Goal: Information Seeking & Learning: Learn about a topic

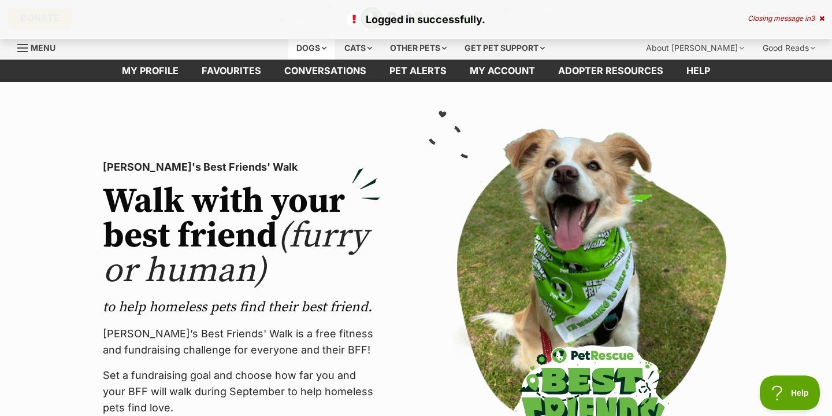
click at [292, 47] on div "Dogs" at bounding box center [311, 47] width 46 height 23
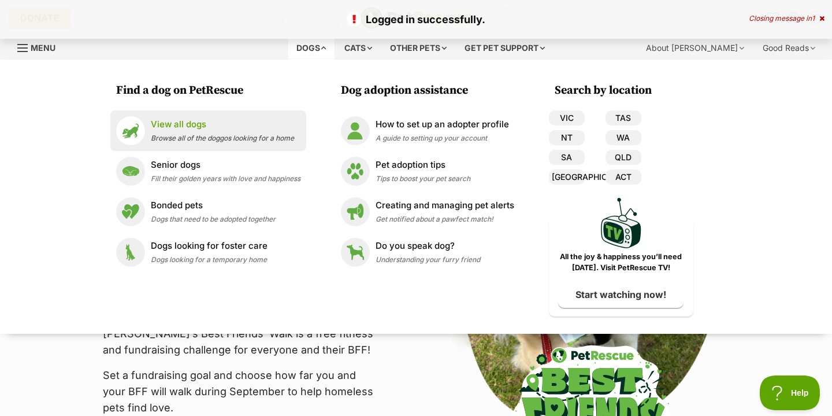
click at [165, 132] on div "View all dogs Browse all of the doggos looking for a home" at bounding box center [222, 130] width 143 height 25
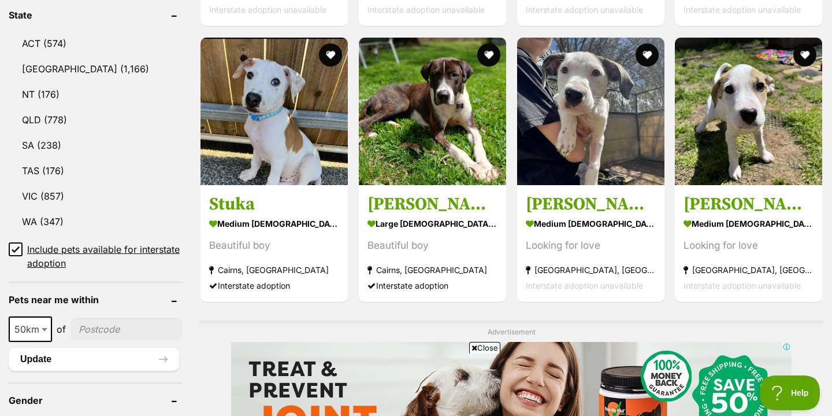
scroll to position [621, 0]
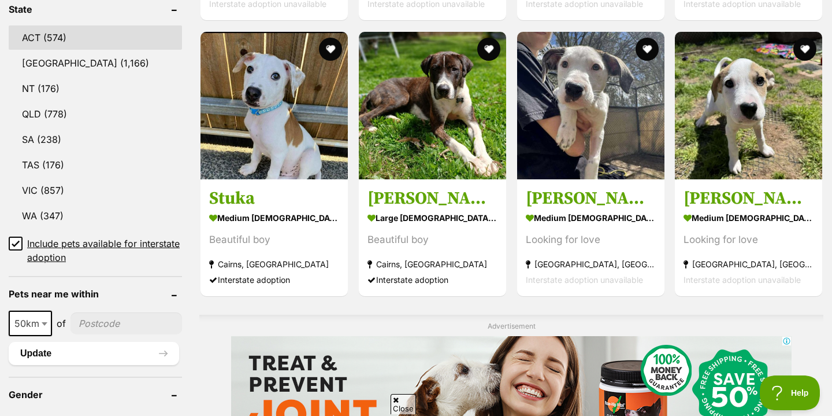
click at [85, 40] on link "ACT (574)" at bounding box center [95, 37] width 173 height 24
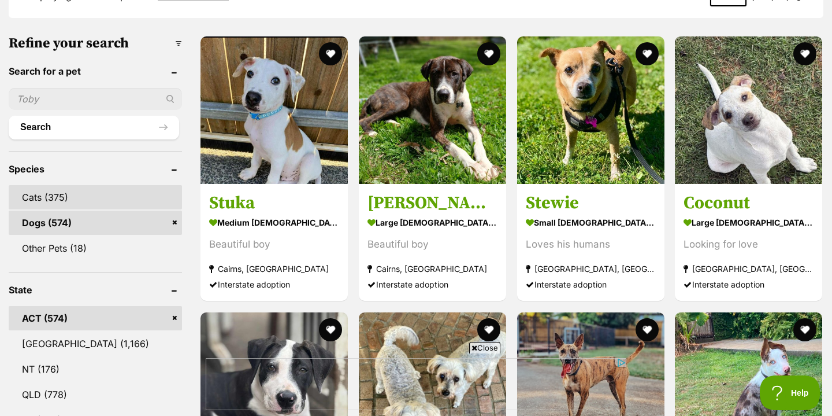
scroll to position [380, 0]
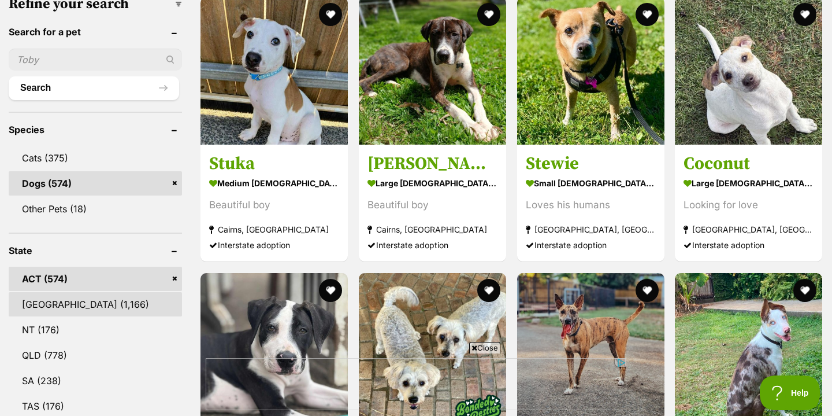
click at [73, 300] on link "NSW (1,166)" at bounding box center [95, 304] width 173 height 24
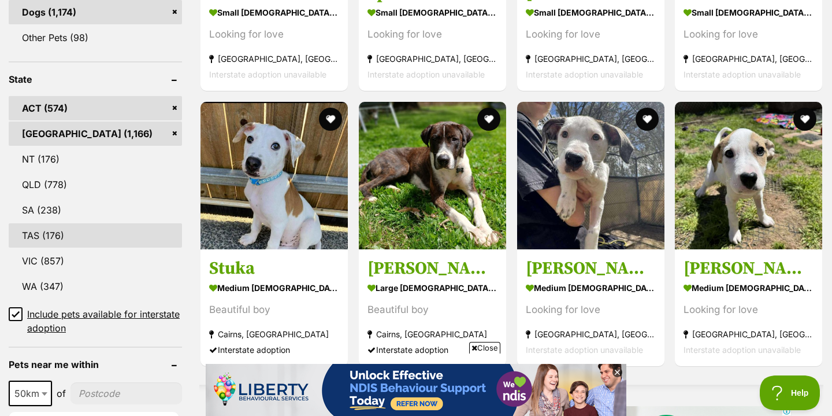
scroll to position [551, 0]
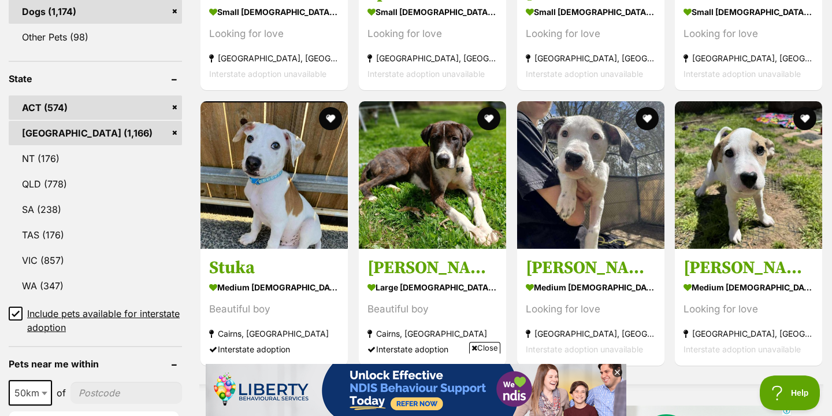
click at [117, 138] on link "[GEOGRAPHIC_DATA] (1,166)" at bounding box center [95, 133] width 173 height 24
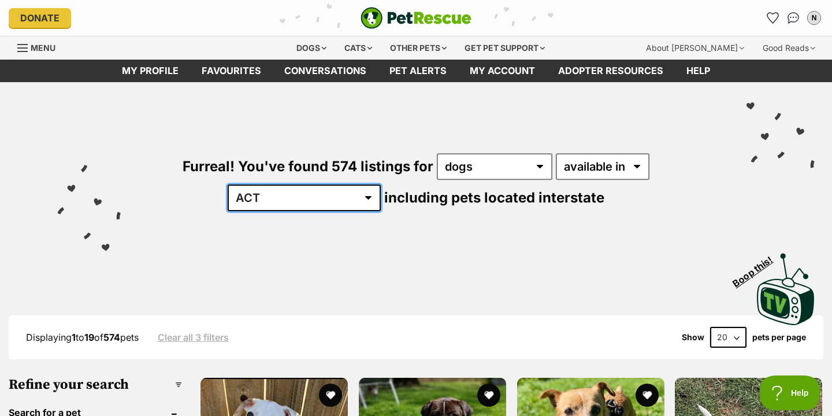
click at [381, 184] on select "Australia ACT NSW NT QLD SA TAS VIC WA" at bounding box center [304, 197] width 153 height 27
select select "[GEOGRAPHIC_DATA]"
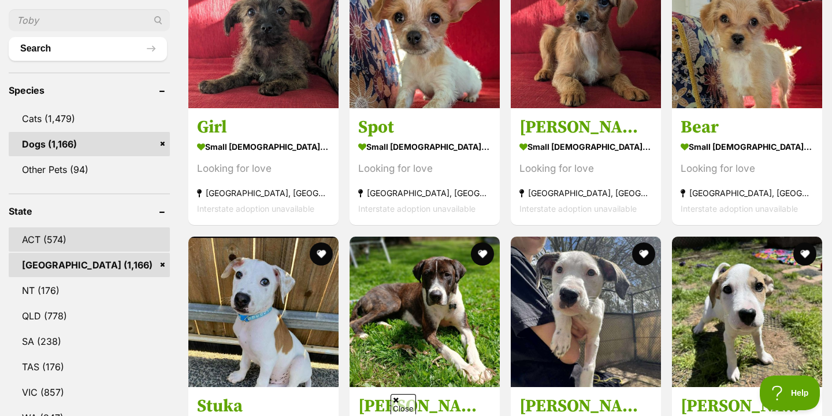
click at [125, 233] on link "ACT (574)" at bounding box center [89, 239] width 161 height 24
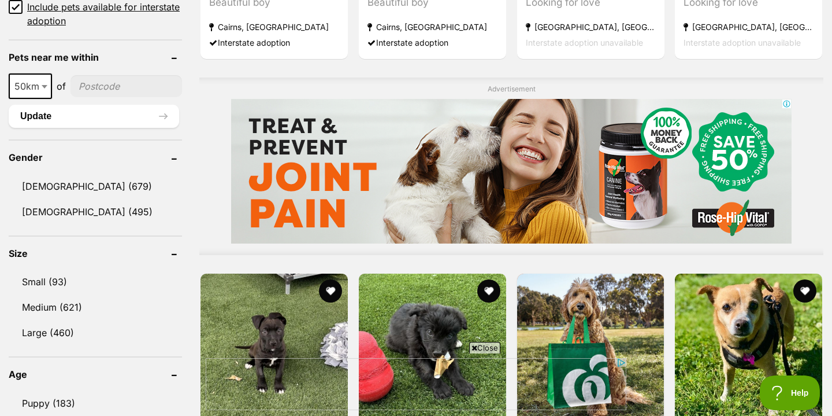
scroll to position [914, 0]
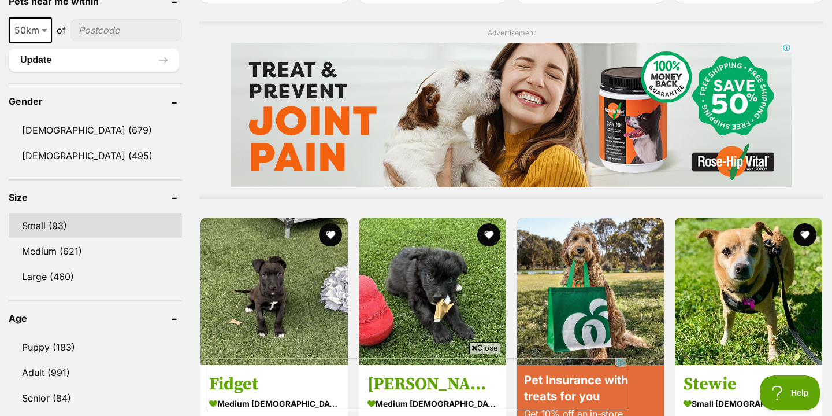
click at [76, 217] on link "Small (93)" at bounding box center [95, 225] width 173 height 24
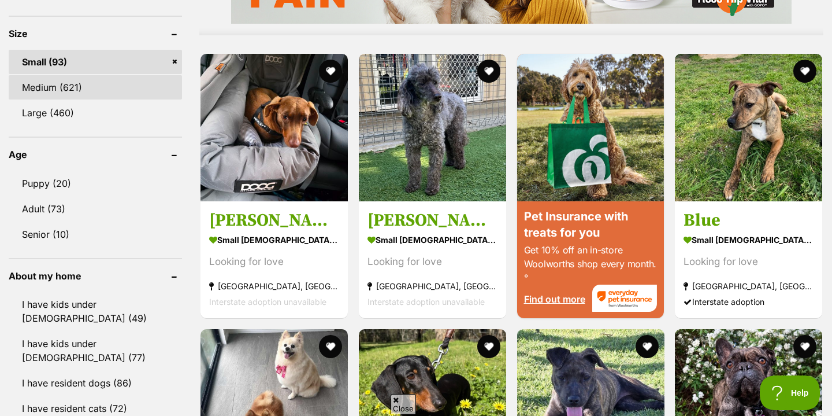
click at [108, 93] on link "Medium (621)" at bounding box center [95, 87] width 173 height 24
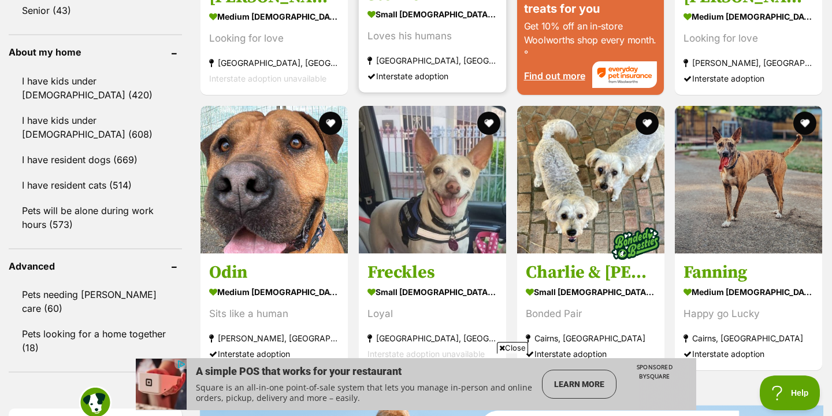
scroll to position [1084, 0]
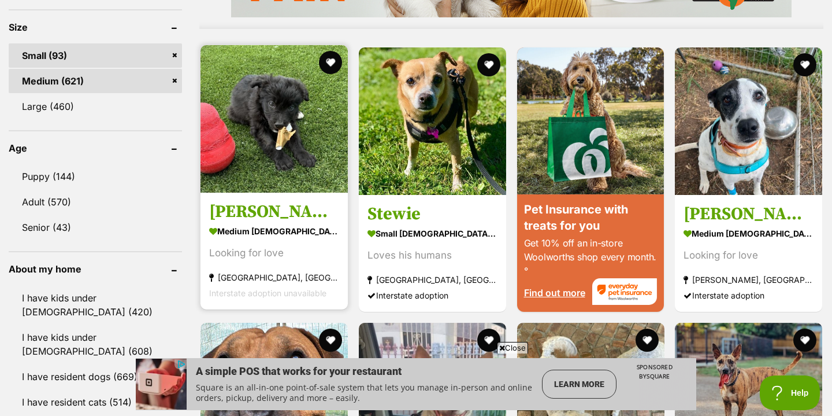
click at [311, 206] on h3 "Rodger" at bounding box center [274, 212] width 130 height 22
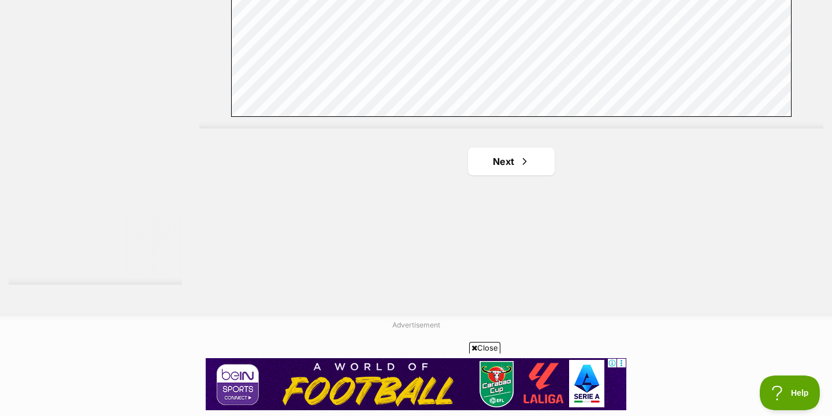
scroll to position [2149, 0]
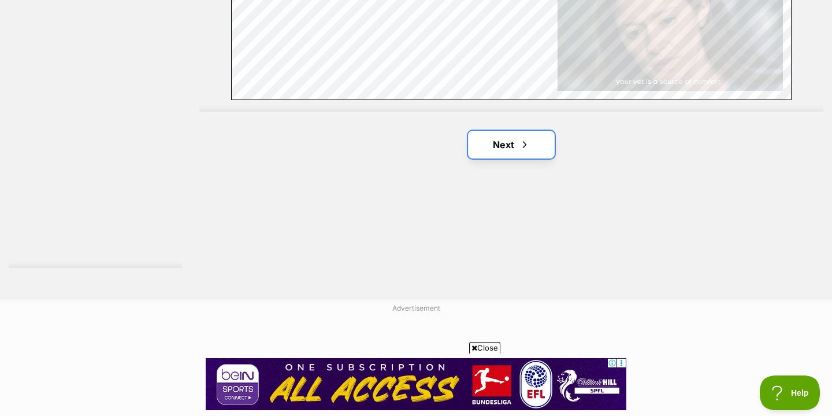
click at [531, 151] on link "Next" at bounding box center [511, 145] width 87 height 28
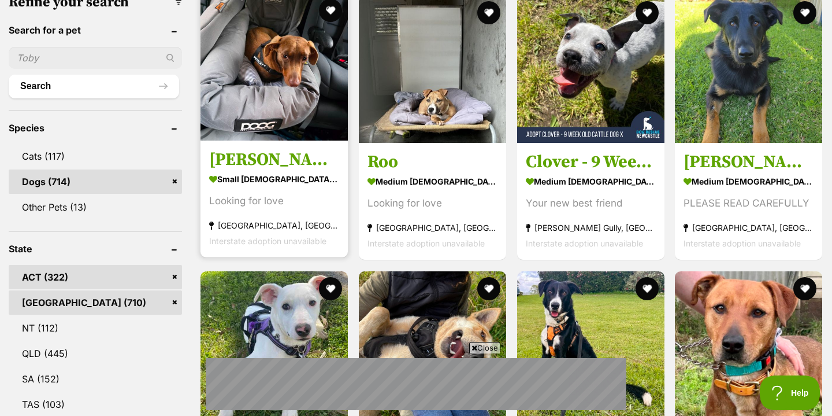
click at [284, 175] on strong "small [DEMOGRAPHIC_DATA] Dog" at bounding box center [274, 179] width 130 height 17
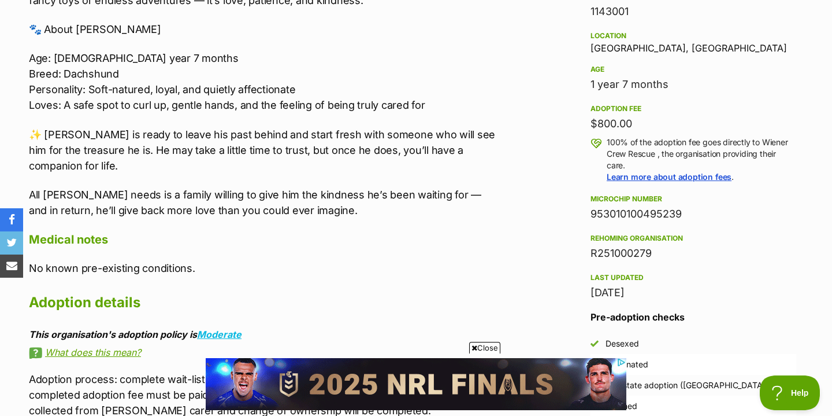
scroll to position [617, 0]
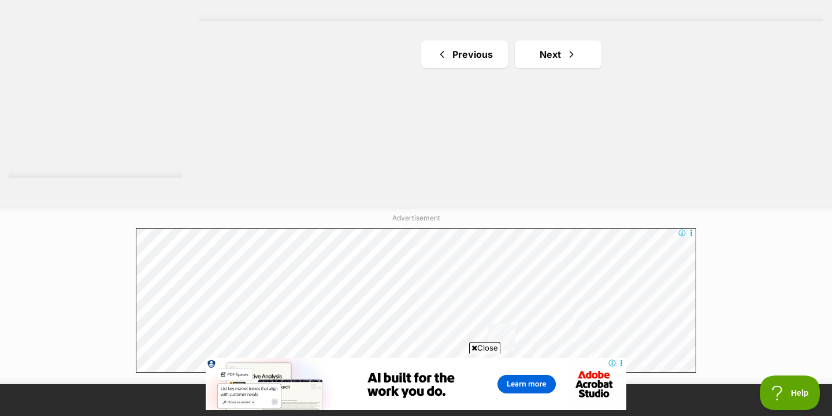
scroll to position [2157, 0]
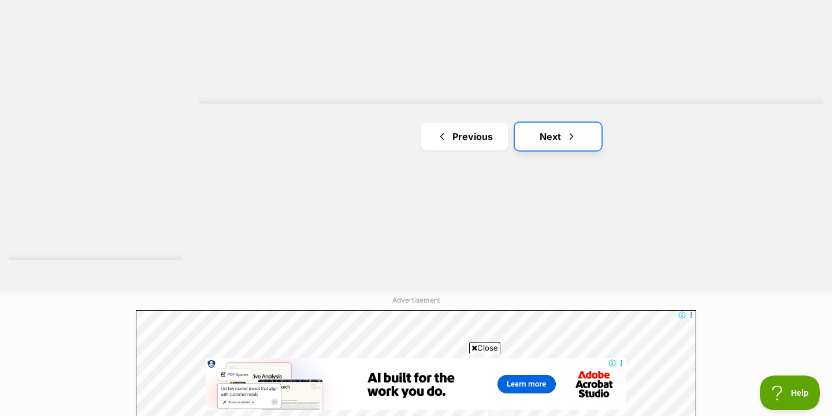
click at [544, 131] on link "Next" at bounding box center [558, 137] width 87 height 28
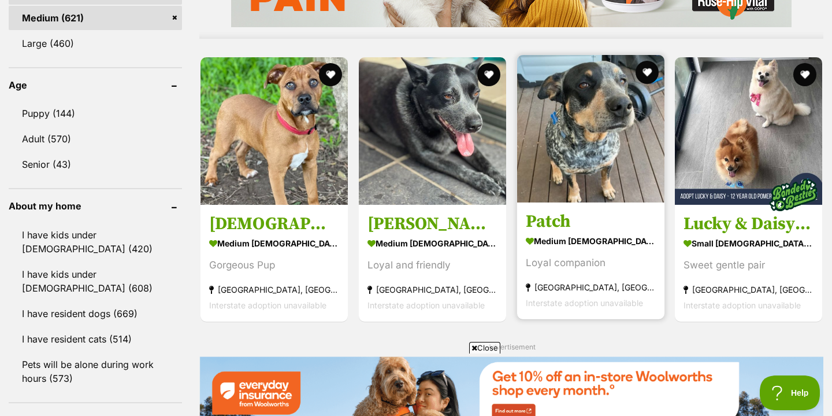
scroll to position [1148, 0]
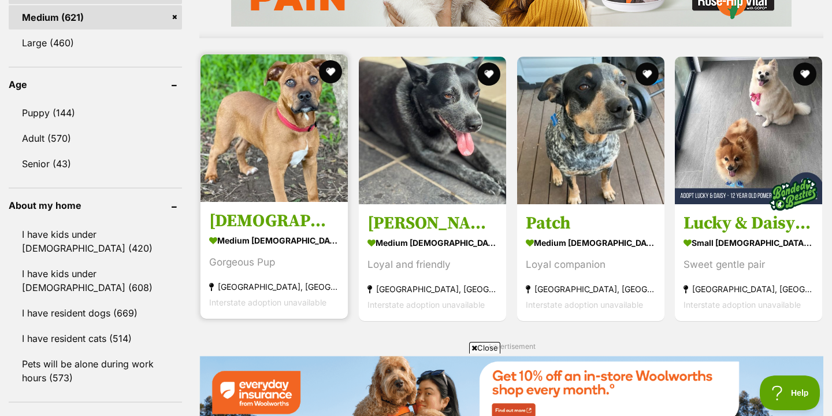
click at [288, 212] on h3 "[DEMOGRAPHIC_DATA]" at bounding box center [274, 221] width 130 height 22
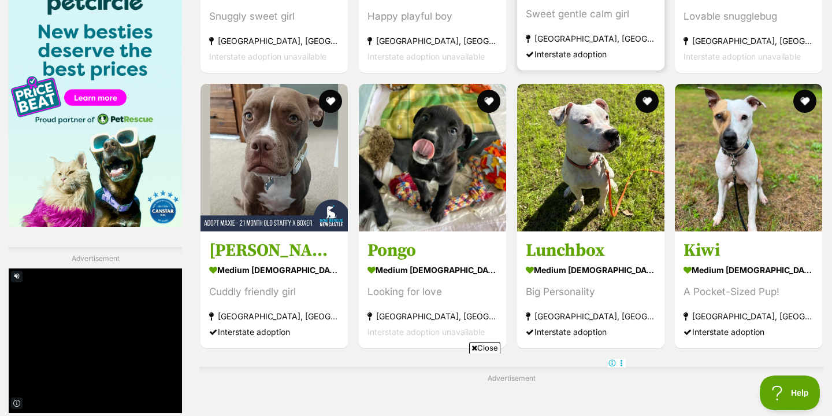
scroll to position [1806, 0]
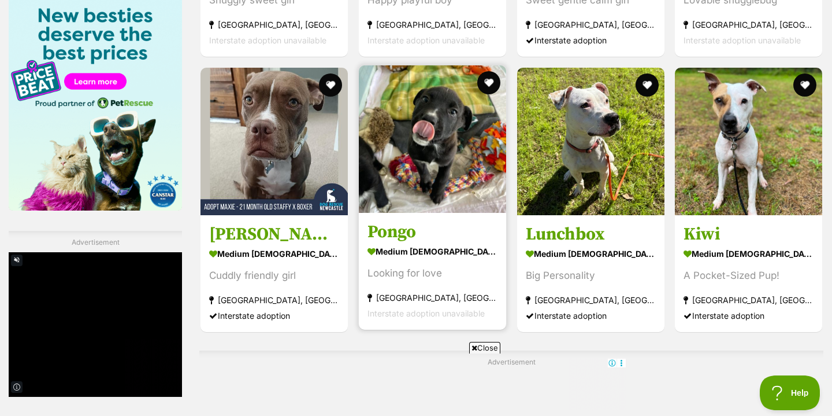
click at [471, 205] on img at bounding box center [432, 138] width 147 height 147
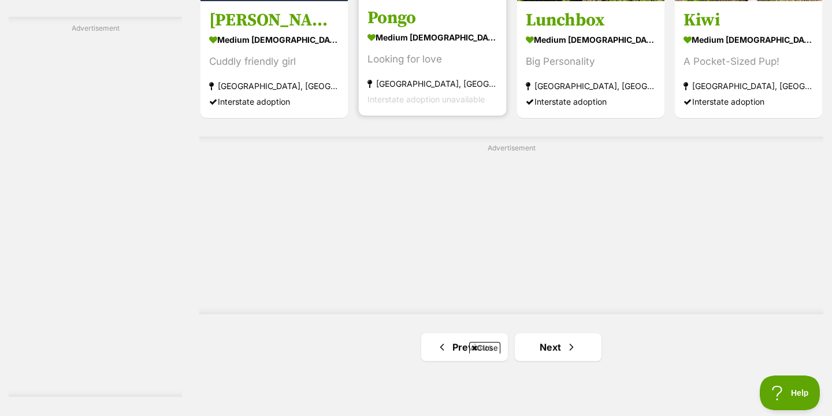
scroll to position [2253, 0]
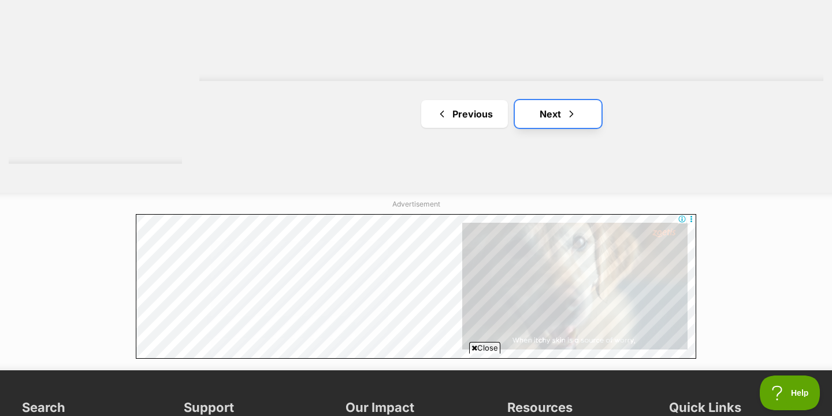
click at [564, 110] on link "Next" at bounding box center [558, 114] width 87 height 28
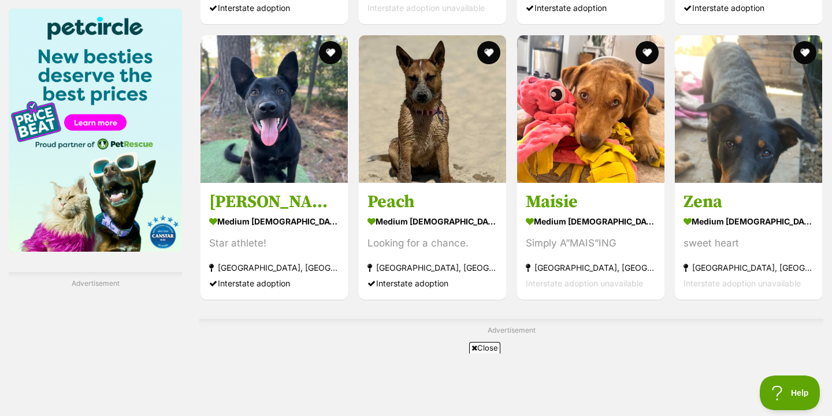
scroll to position [2167, 0]
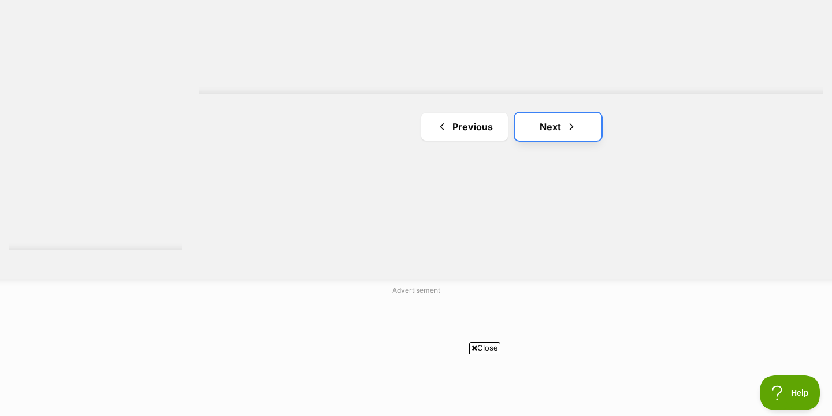
click at [553, 132] on link "Next" at bounding box center [558, 127] width 87 height 28
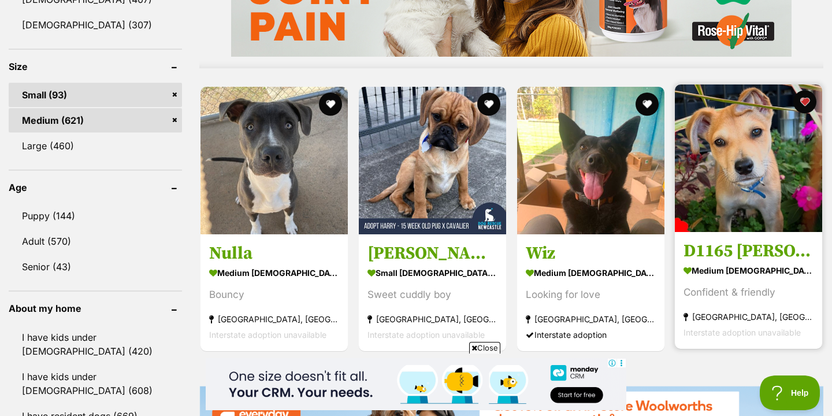
scroll to position [1051, 0]
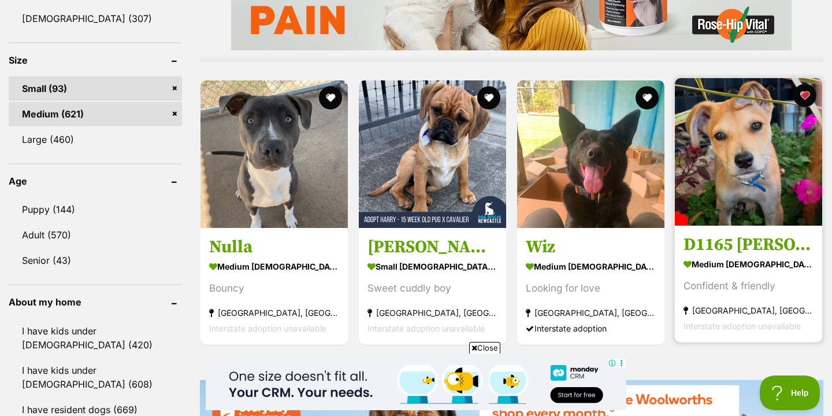
click at [729, 240] on h3 "D1165 [PERSON_NAME]" at bounding box center [749, 244] width 130 height 22
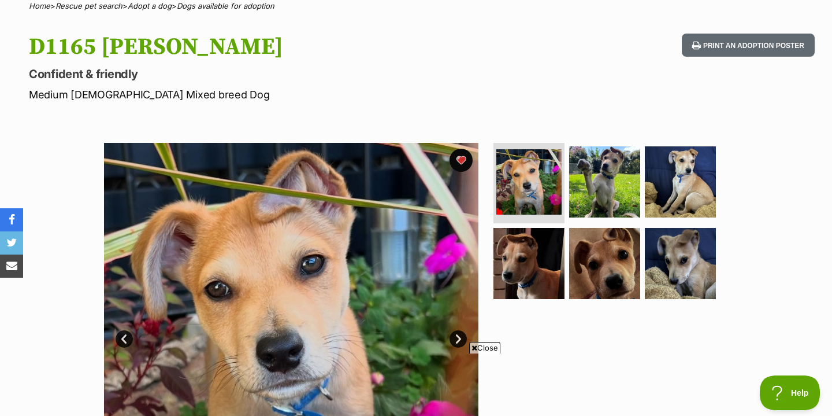
scroll to position [108, 0]
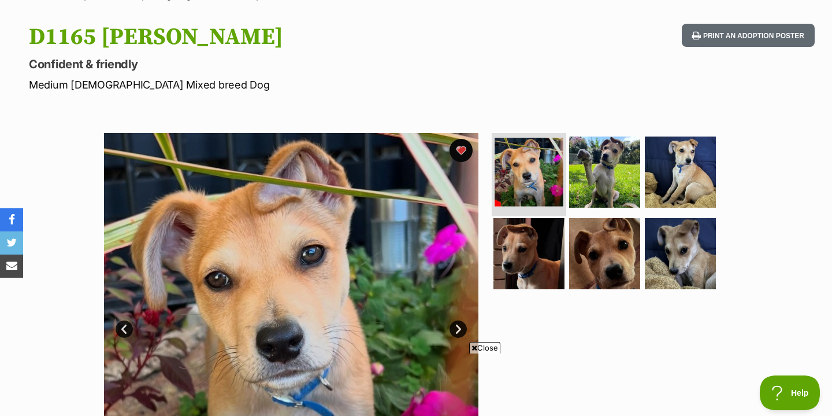
click at [547, 153] on img at bounding box center [529, 172] width 69 height 69
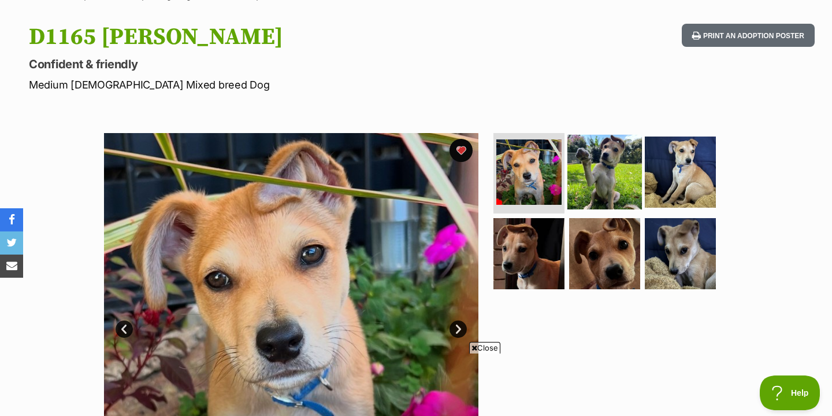
click at [595, 165] on img at bounding box center [605, 171] width 75 height 75
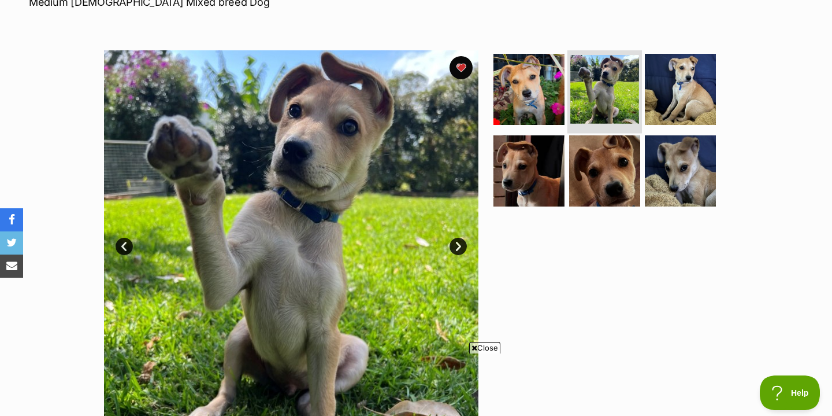
scroll to position [189, 0]
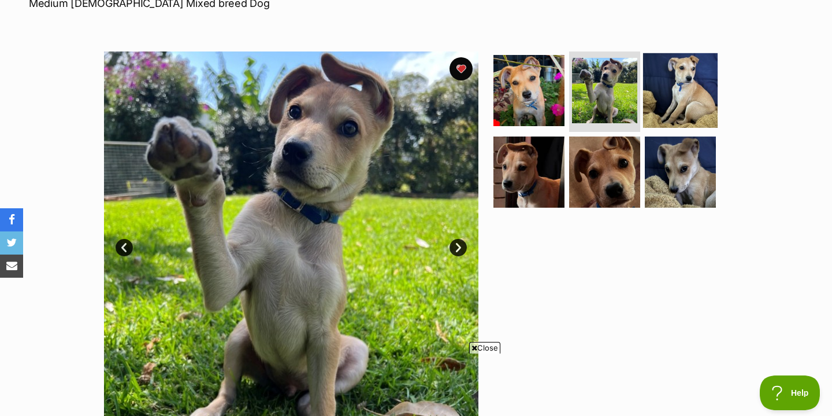
click at [698, 72] on img at bounding box center [680, 90] width 75 height 75
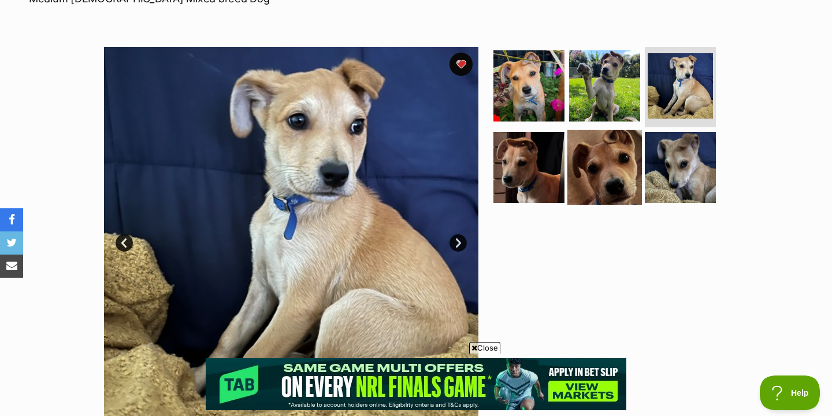
scroll to position [0, 0]
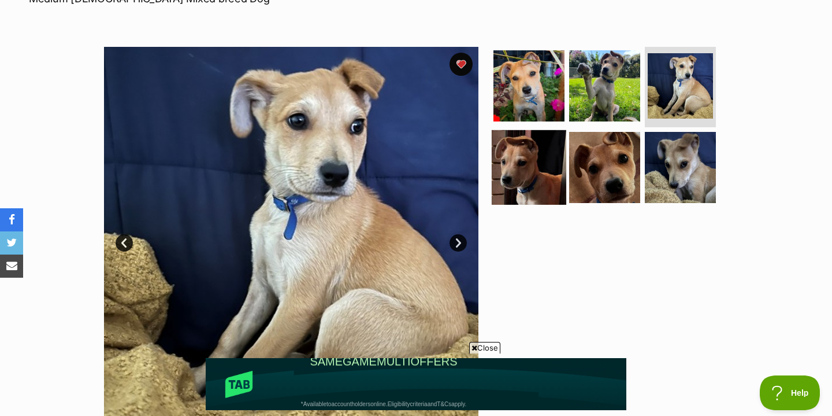
click at [528, 166] on img at bounding box center [529, 167] width 75 height 75
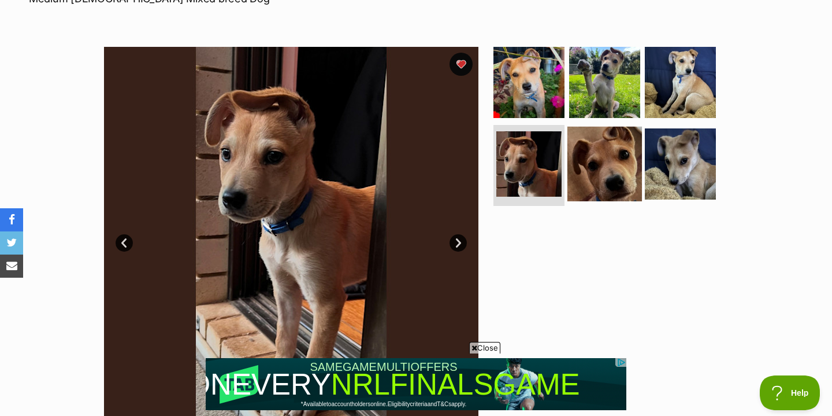
click at [610, 186] on img at bounding box center [605, 164] width 75 height 75
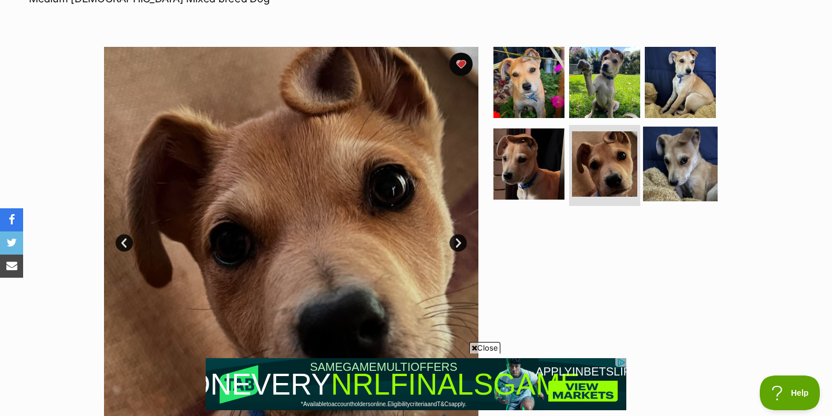
click at [659, 186] on img at bounding box center [680, 164] width 75 height 75
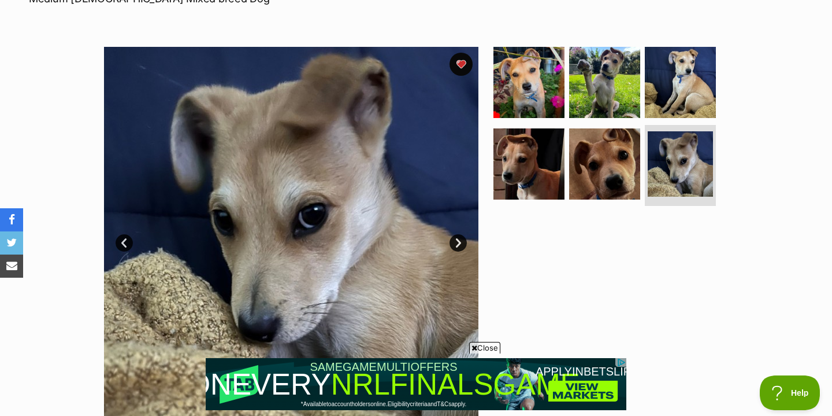
scroll to position [177, 0]
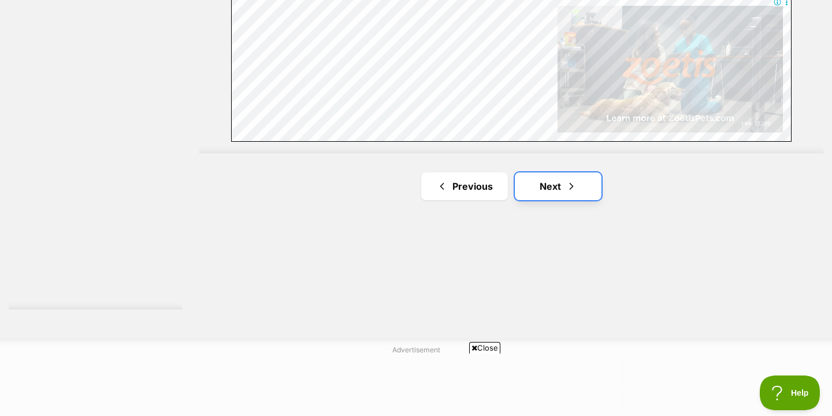
click at [562, 192] on link "Next" at bounding box center [558, 186] width 87 height 28
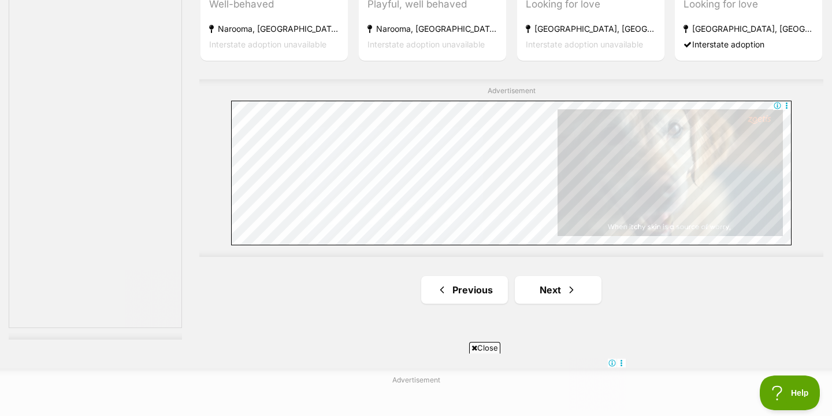
scroll to position [2131, 0]
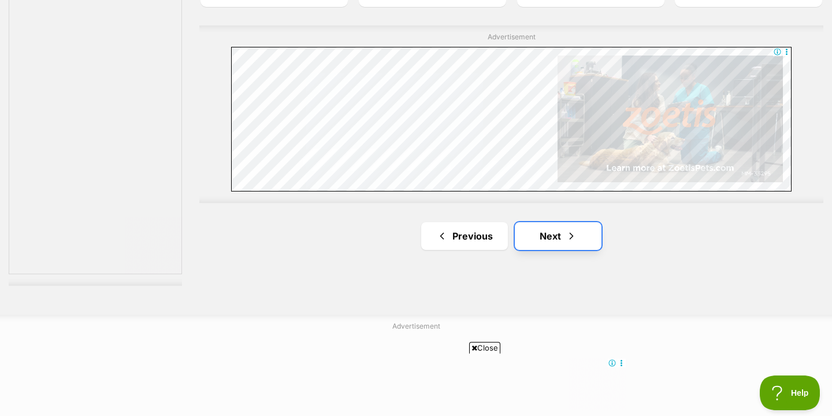
click at [574, 236] on span "Next page" at bounding box center [572, 236] width 12 height 14
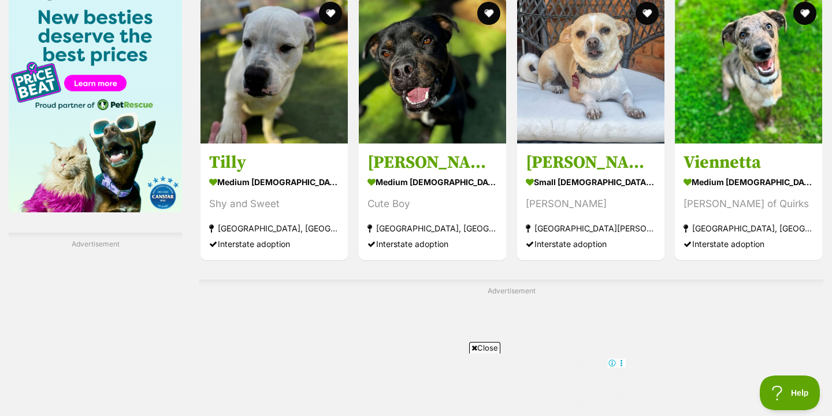
scroll to position [2062, 0]
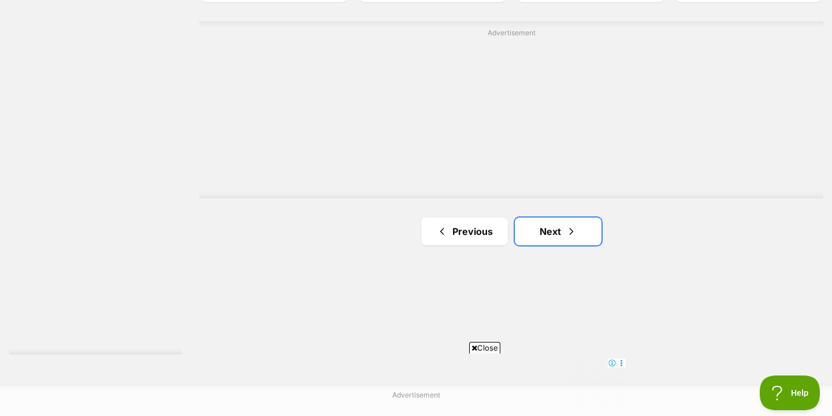
click at [574, 236] on span "Next page" at bounding box center [572, 231] width 12 height 14
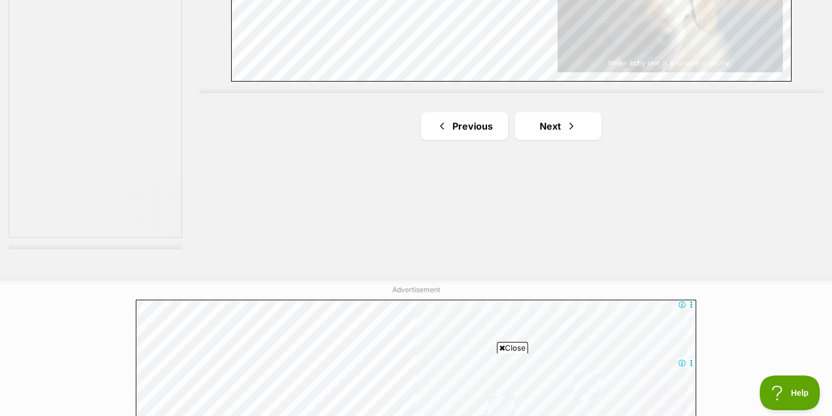
scroll to position [2167, 0]
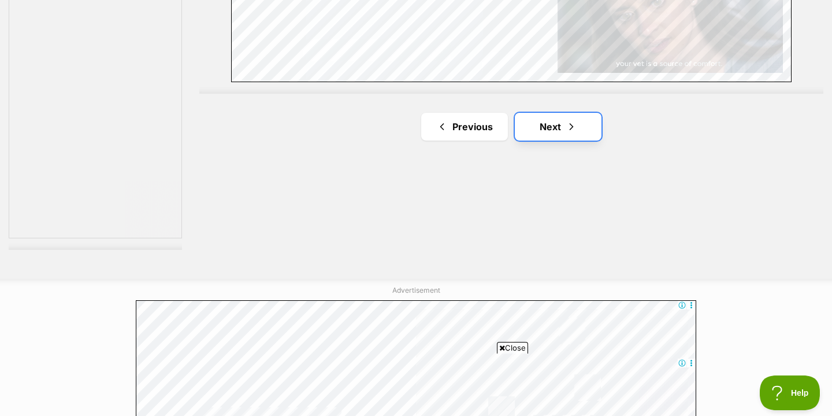
click at [569, 129] on span "Next page" at bounding box center [572, 127] width 12 height 14
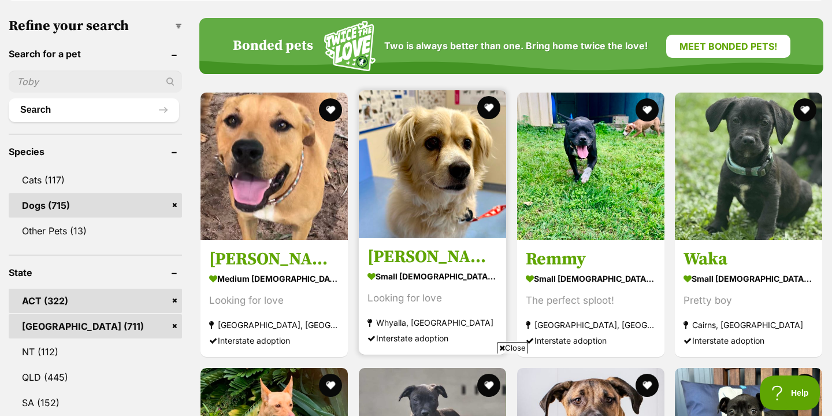
click at [406, 287] on section "small [DEMOGRAPHIC_DATA] Dog Looking for love [GEOGRAPHIC_DATA], [GEOGRAPHIC_DA…" at bounding box center [433, 307] width 130 height 78
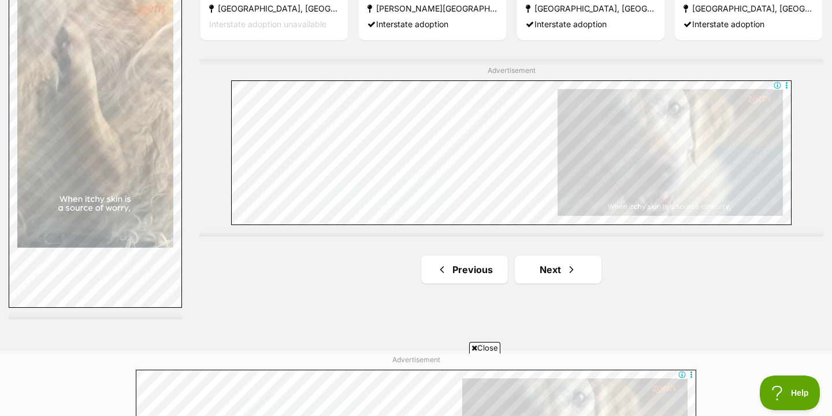
scroll to position [2128, 0]
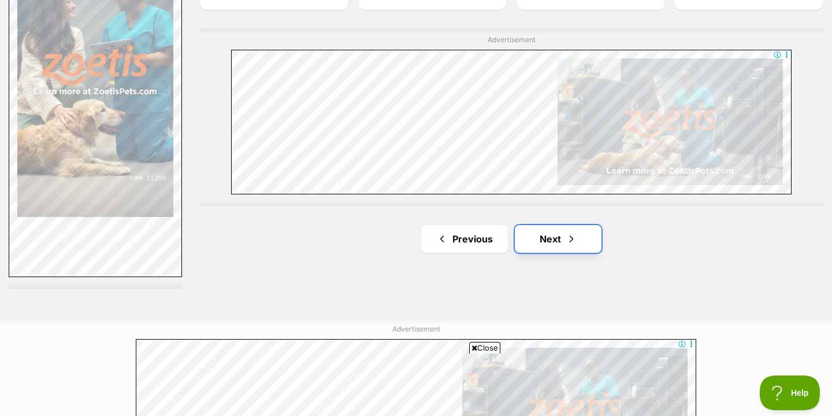
click at [560, 242] on link "Next" at bounding box center [558, 239] width 87 height 28
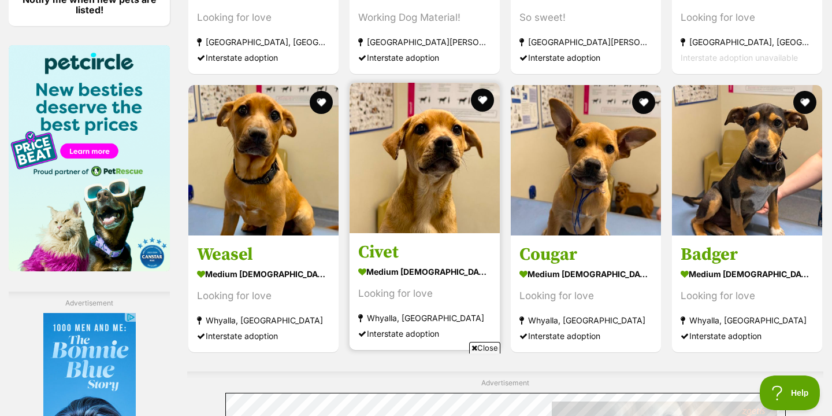
scroll to position [1739, 0]
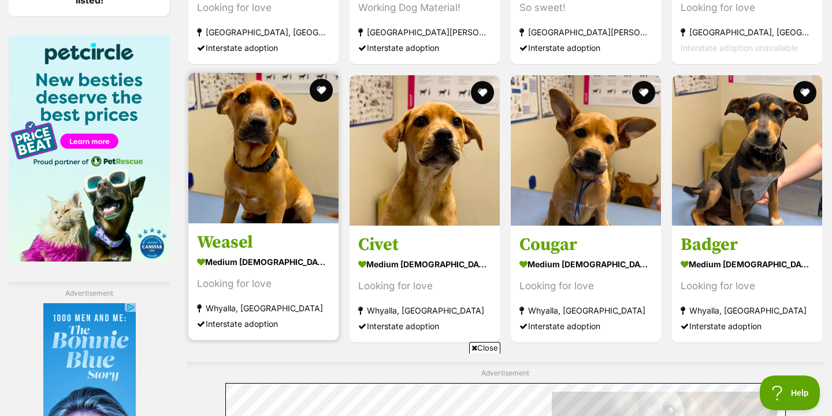
click at [306, 176] on img at bounding box center [263, 148] width 150 height 150
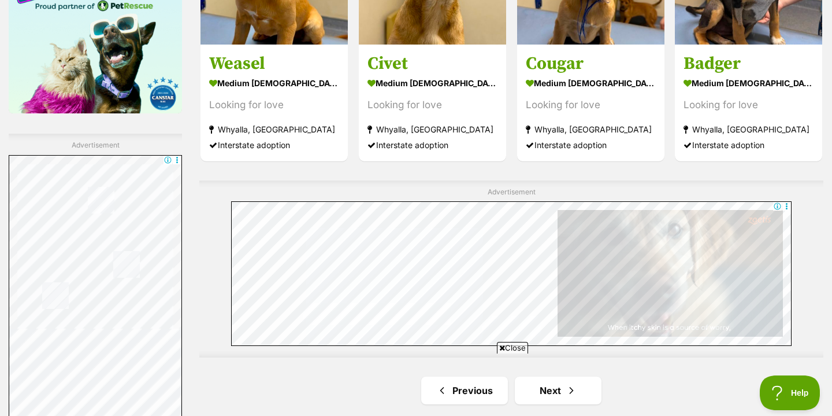
scroll to position [1970, 0]
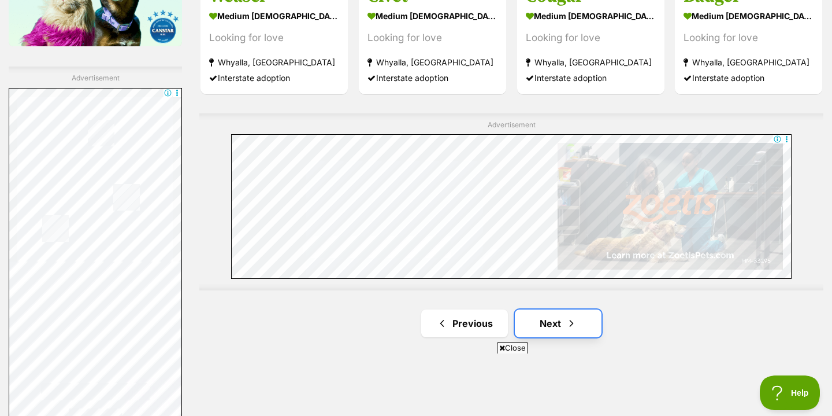
click at [562, 309] on link "Next" at bounding box center [558, 323] width 87 height 28
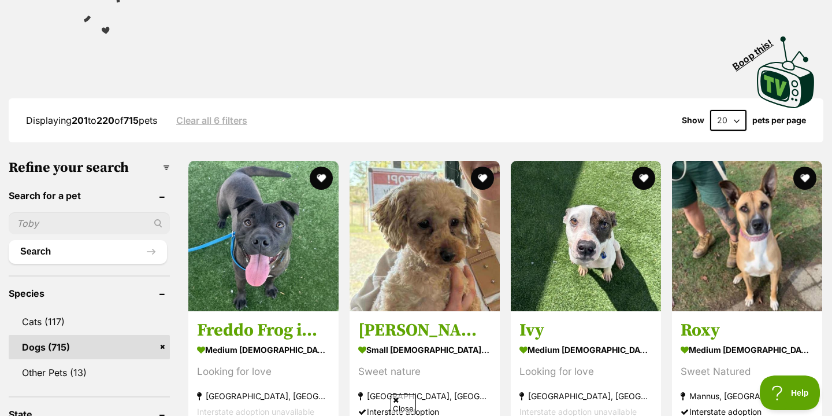
scroll to position [229, 0]
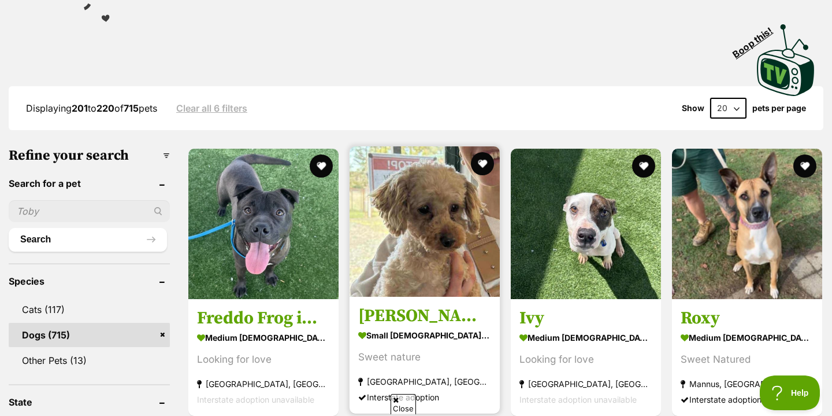
click at [451, 233] on img at bounding box center [425, 221] width 150 height 150
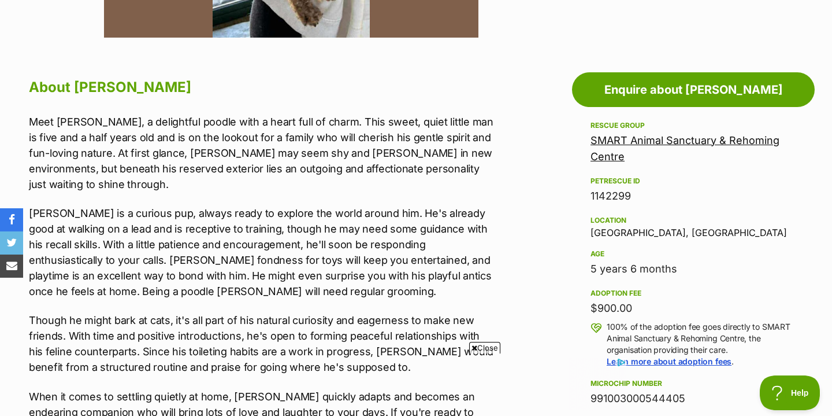
scroll to position [572, 0]
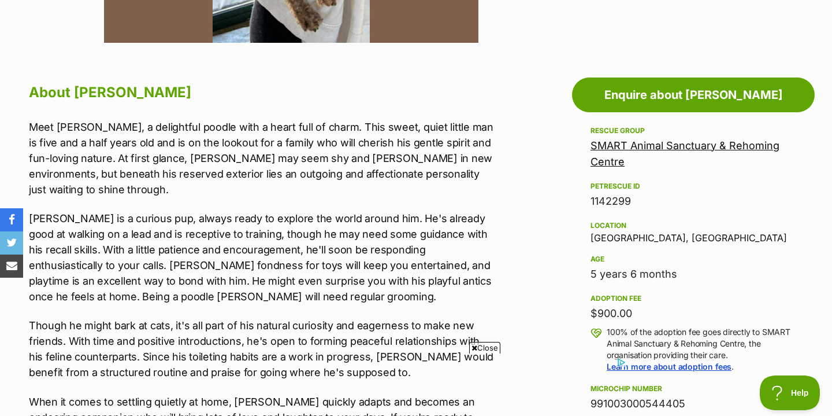
click at [128, 217] on p "Toffey is a curious pup, always ready to explore the world around him. He's alr…" at bounding box center [262, 257] width 467 height 94
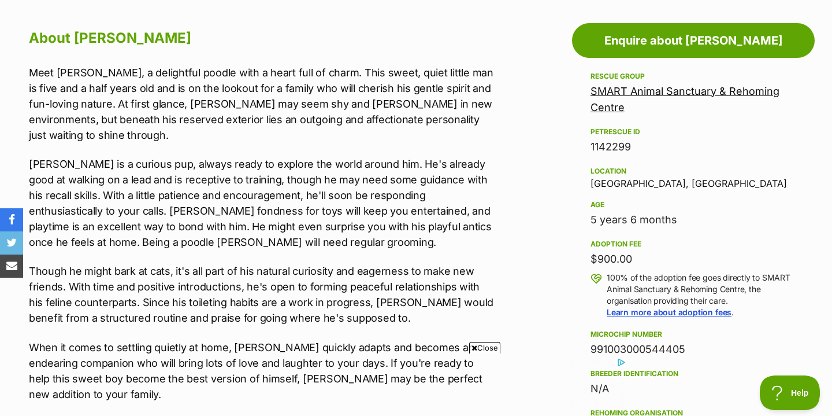
scroll to position [639, 0]
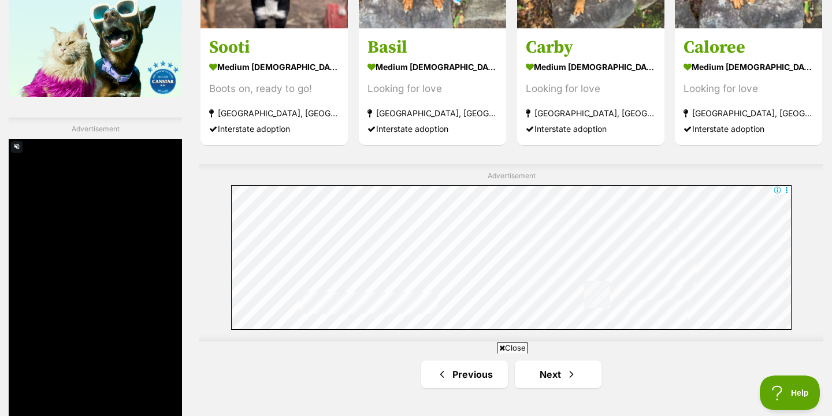
scroll to position [2123, 0]
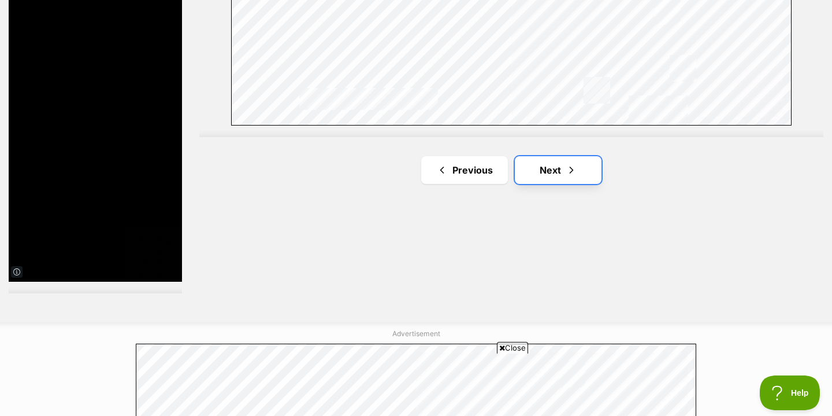
click at [591, 173] on link "Next" at bounding box center [558, 170] width 87 height 28
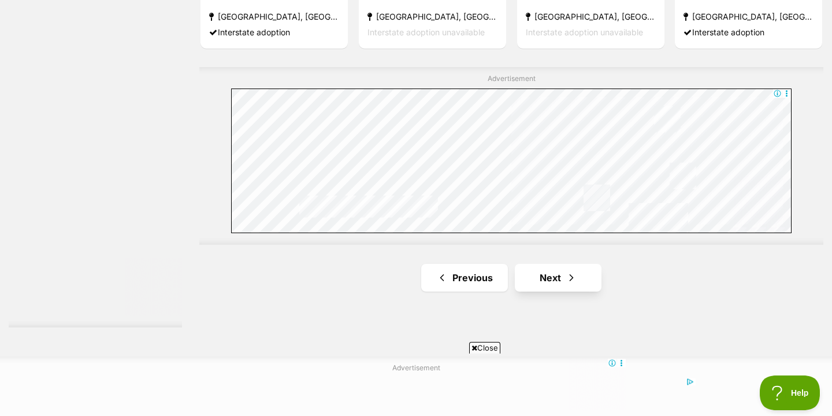
scroll to position [2129, 0]
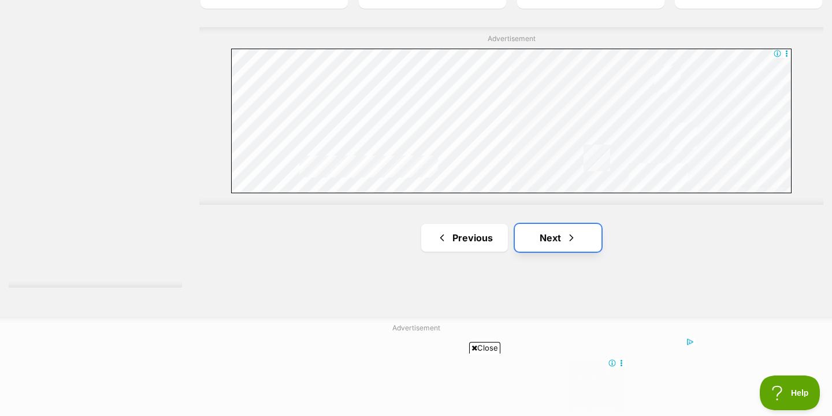
click at [558, 240] on link "Next" at bounding box center [558, 238] width 87 height 28
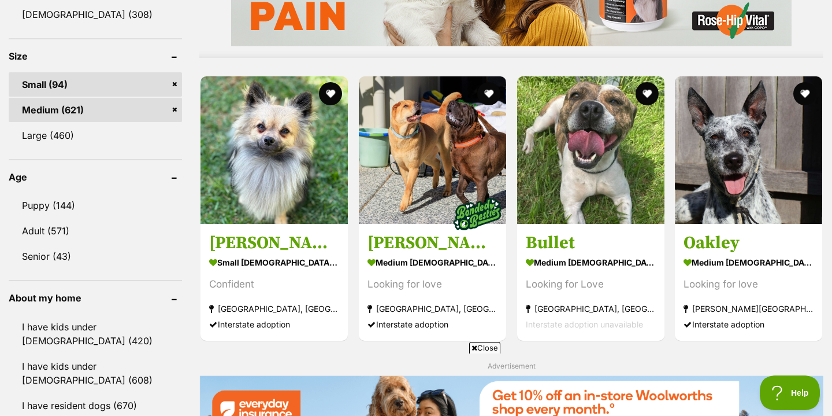
scroll to position [1072, 0]
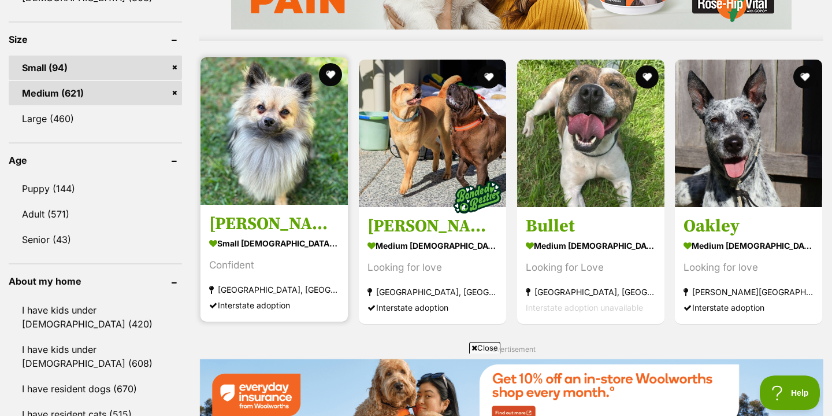
click at [292, 198] on img at bounding box center [274, 130] width 147 height 147
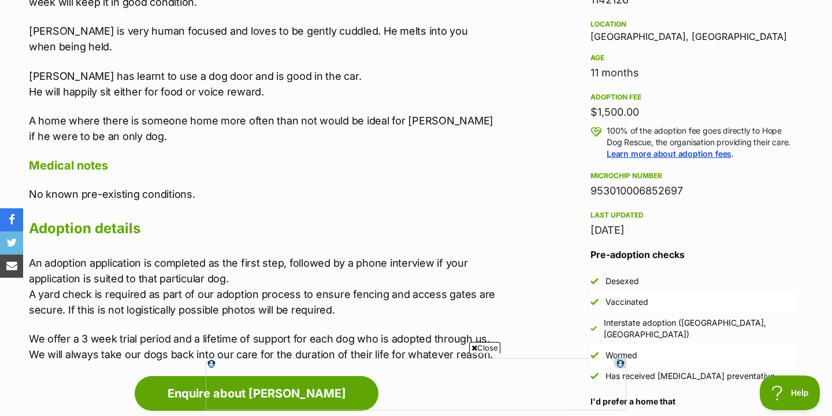
scroll to position [761, 0]
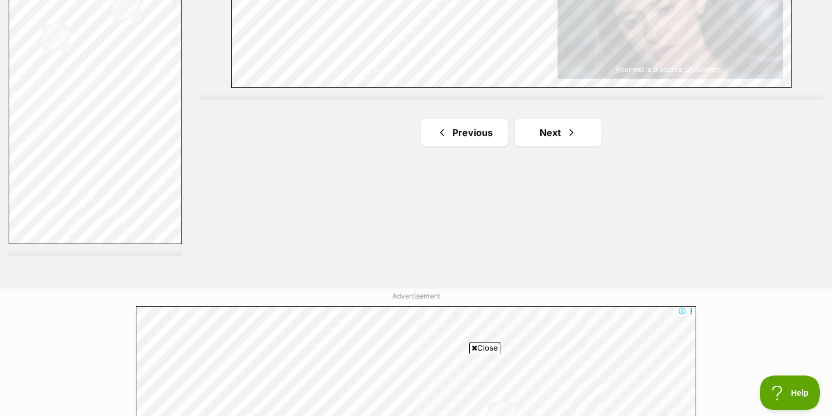
scroll to position [2099, 0]
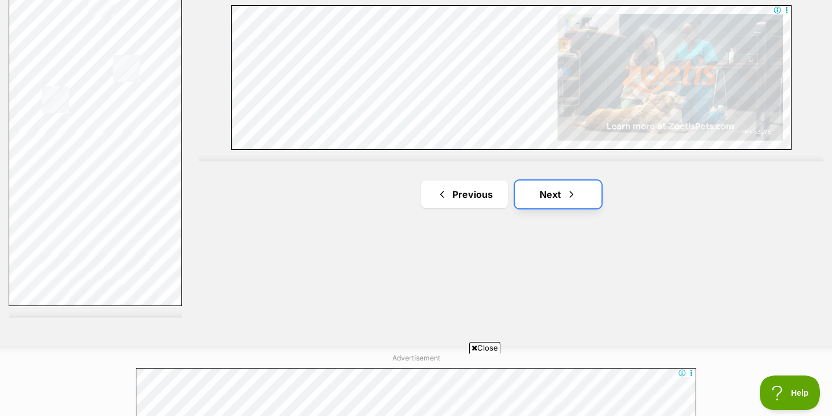
click at [549, 201] on link "Next" at bounding box center [558, 194] width 87 height 28
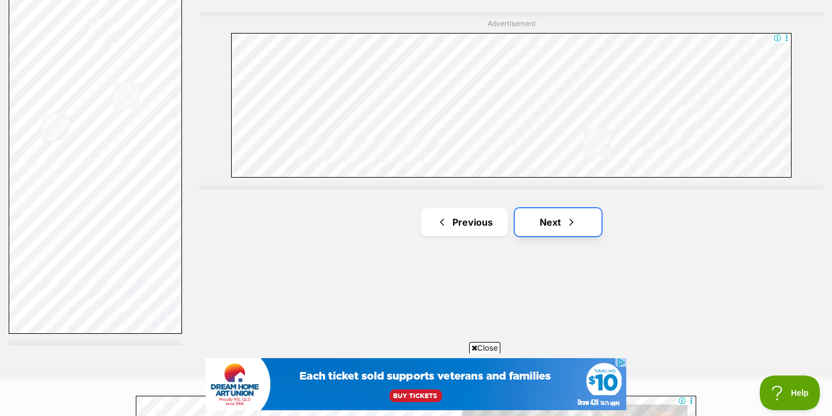
click at [554, 235] on link "Next" at bounding box center [558, 222] width 87 height 28
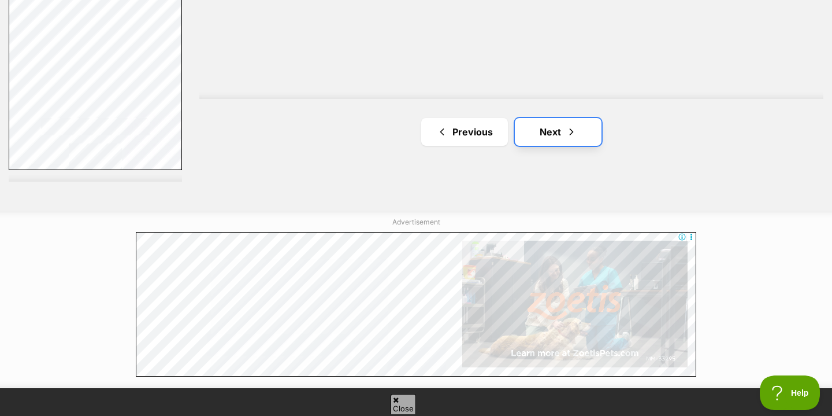
click at [550, 124] on link "Next" at bounding box center [558, 132] width 87 height 28
